Goal: Task Accomplishment & Management: Manage account settings

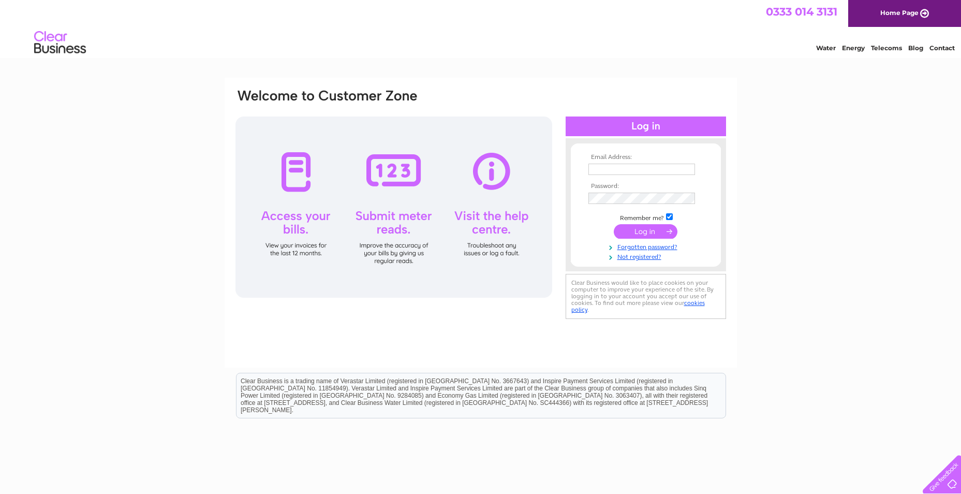
type input "[EMAIL_ADDRESS][DOMAIN_NAME]"
click at [637, 234] on input "submit" at bounding box center [646, 231] width 64 height 14
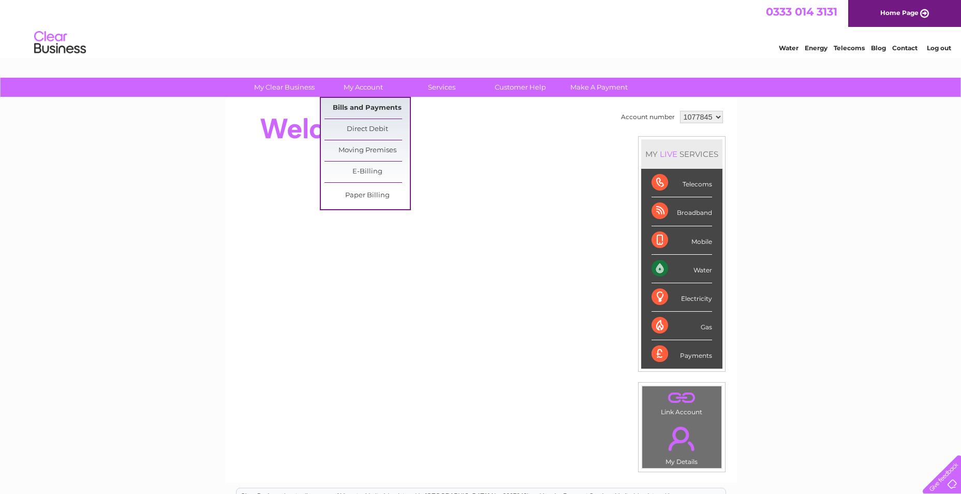
click at [366, 106] on link "Bills and Payments" at bounding box center [366, 108] width 85 height 21
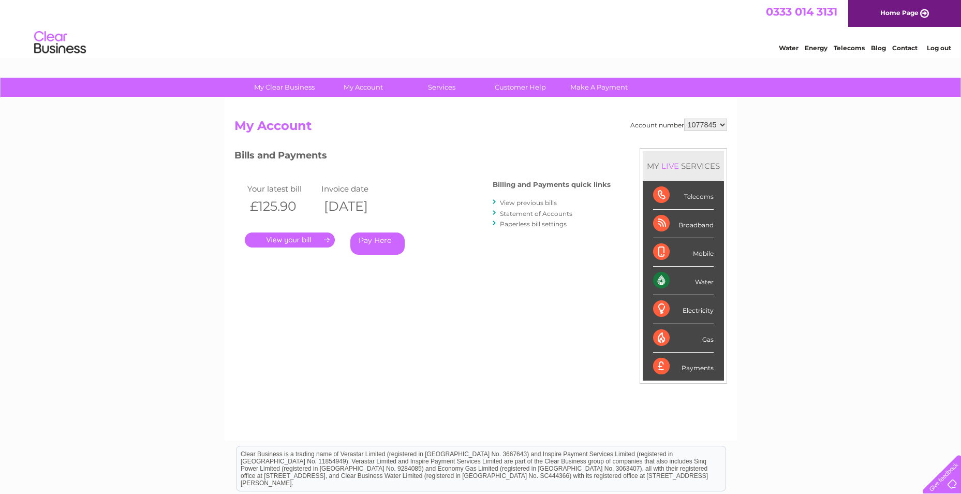
click at [310, 246] on link "." at bounding box center [290, 239] width 90 height 15
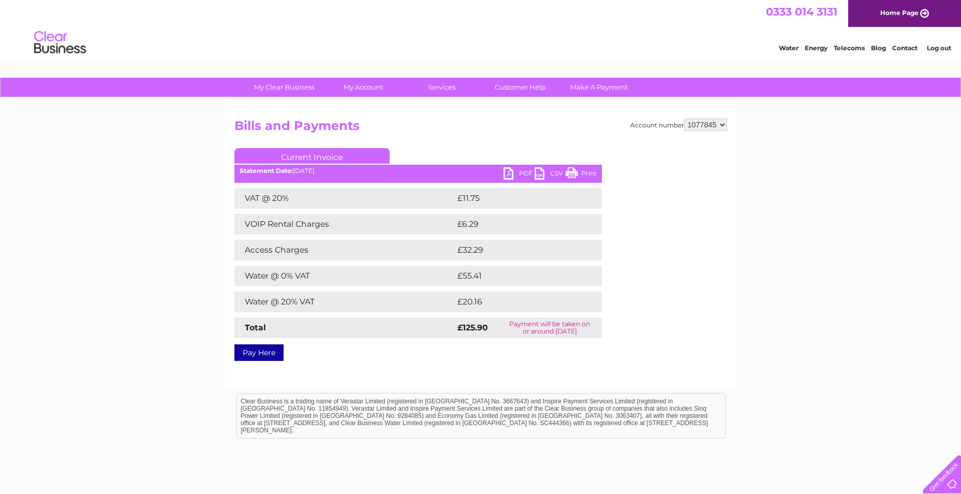
click at [576, 176] on link "Print" at bounding box center [581, 174] width 31 height 15
